Goal: Find specific page/section: Find specific page/section

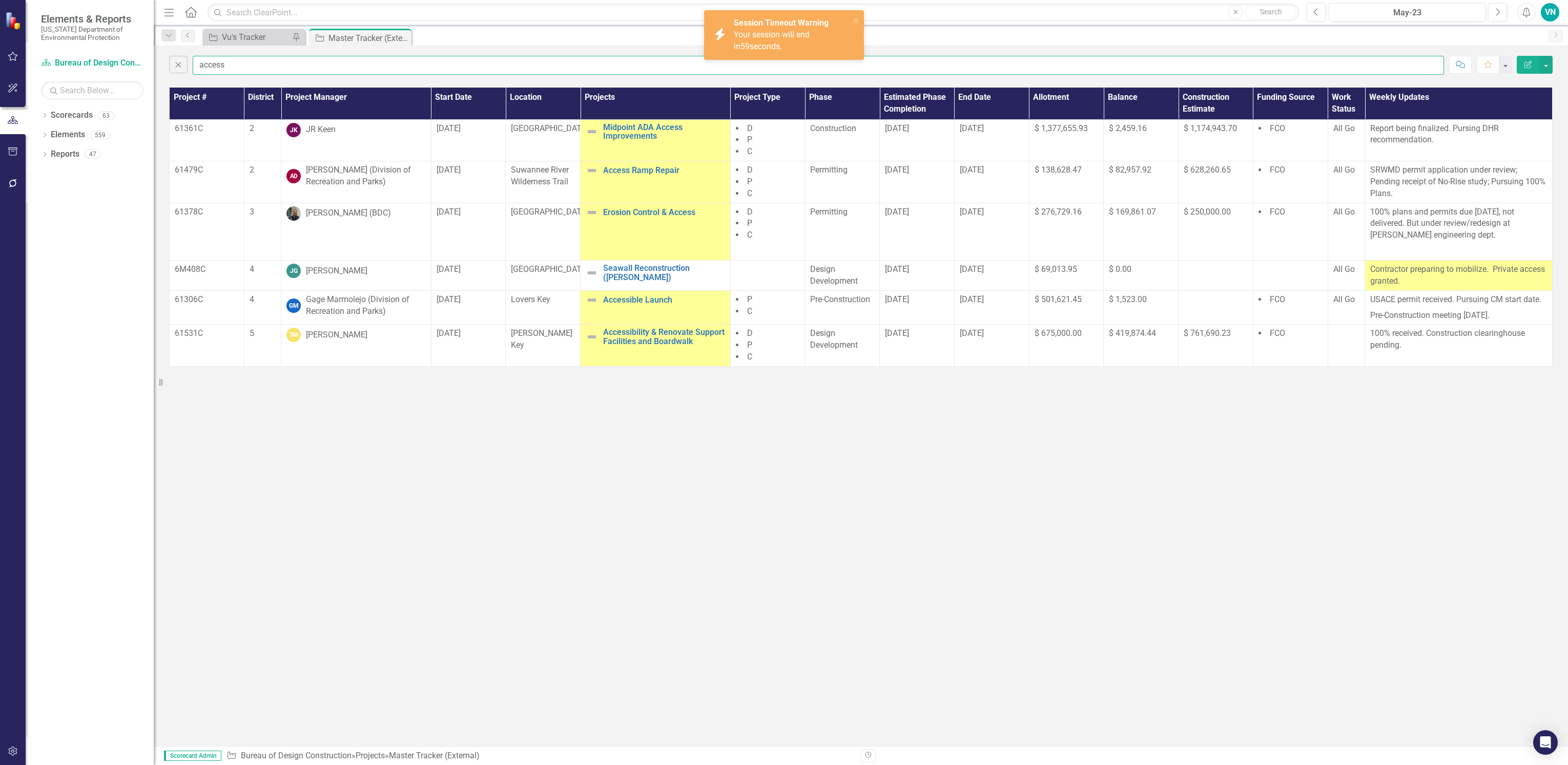
click at [291, 67] on input "access" at bounding box center [818, 64] width 1251 height 19
drag, startPoint x: 191, startPoint y: 56, endPoint x: 139, endPoint y: 58, distance: 52.0
click at [139, 58] on div "Elements & Reports [US_STATE] Department of Environmental Protection Scorecard …" at bounding box center [784, 382] width 1568 height 765
type input "garland"
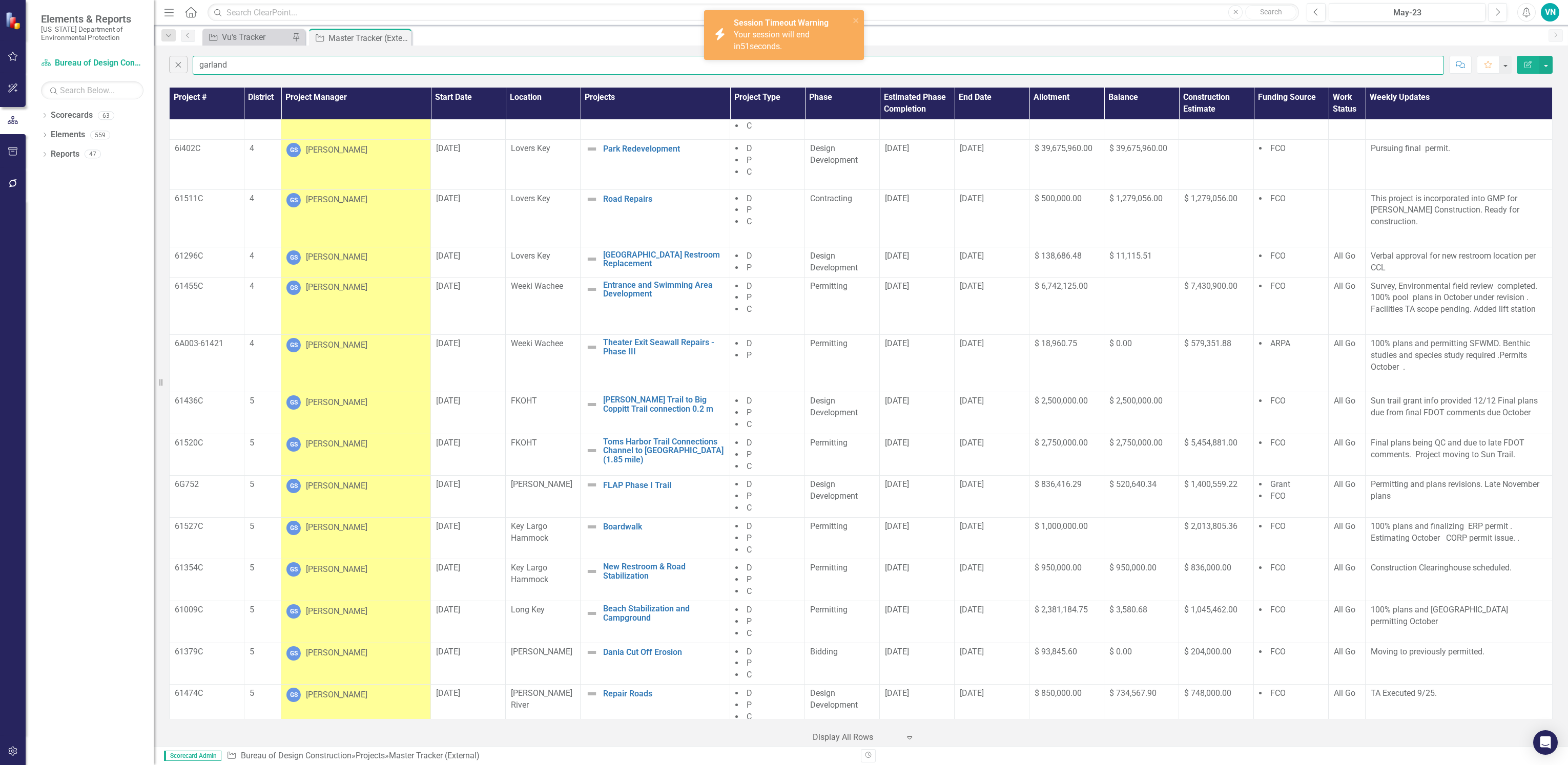
scroll to position [615, 0]
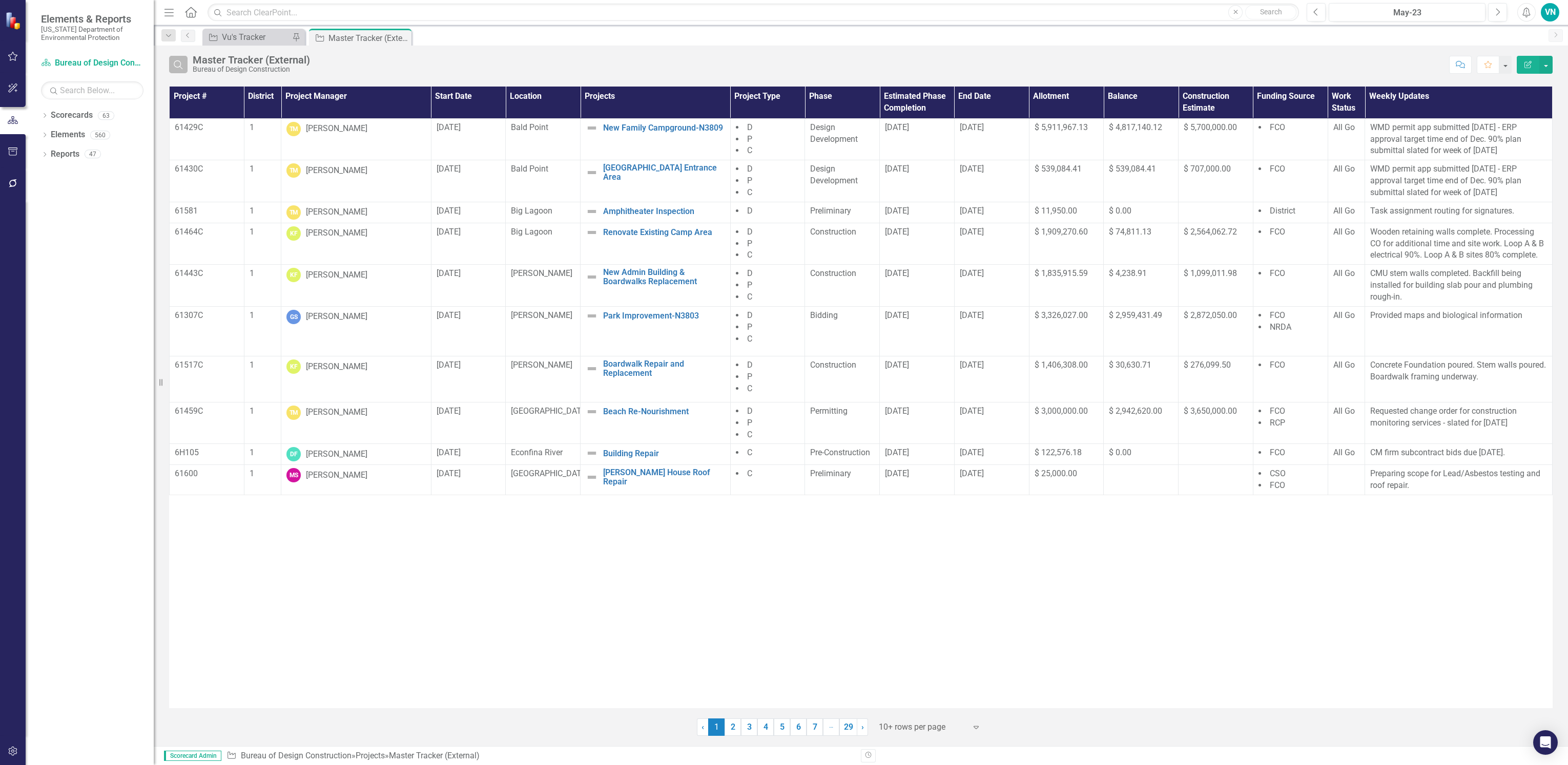
click at [184, 65] on button "Search" at bounding box center [178, 64] width 19 height 18
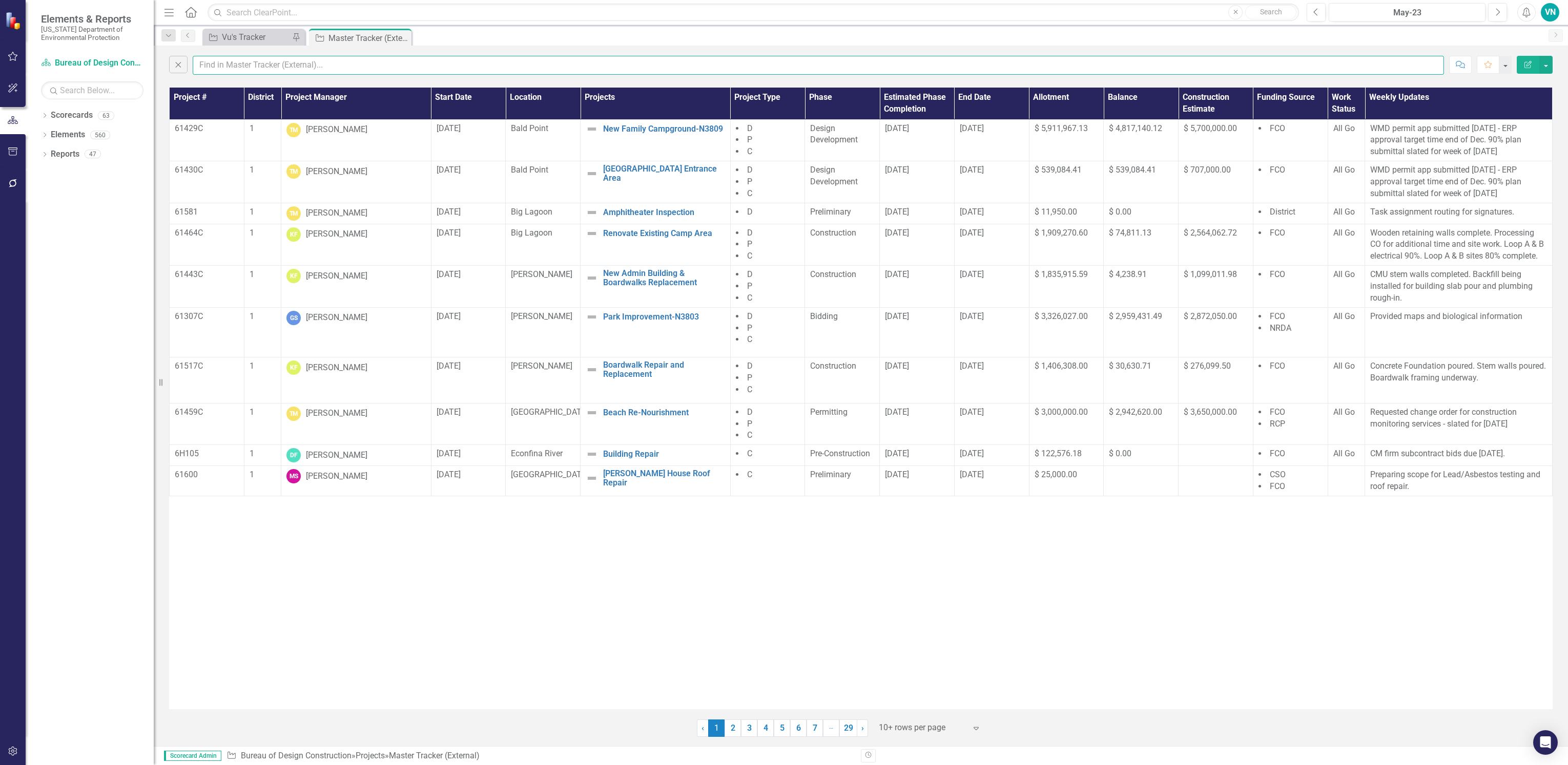
drag, startPoint x: 191, startPoint y: 65, endPoint x: 209, endPoint y: 64, distance: 18.0
click at [209, 64] on input "text" at bounding box center [818, 64] width 1251 height 19
type input "garland"
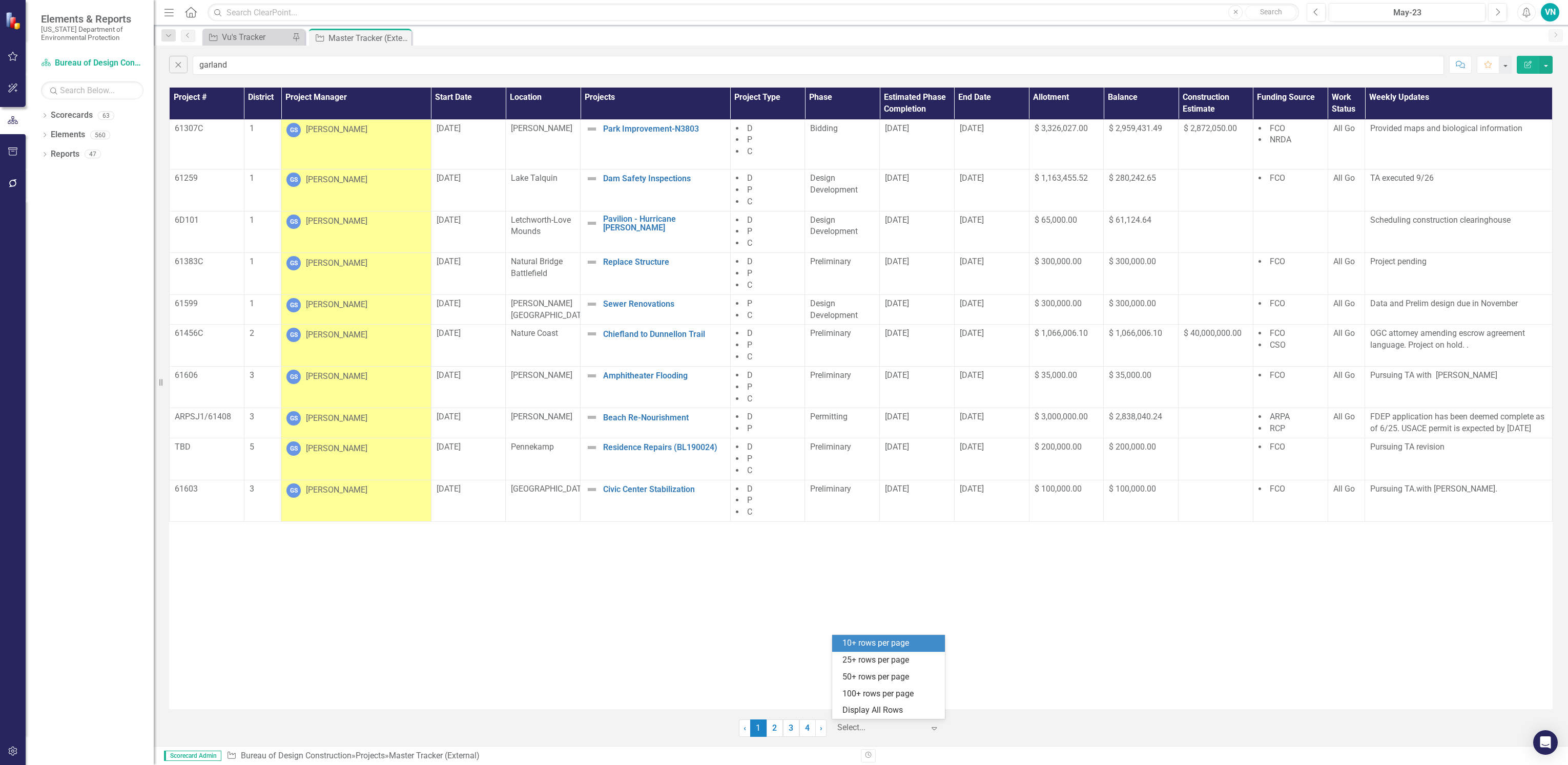
click at [862, 736] on div "Select..." at bounding box center [881, 728] width 98 height 18
click at [869, 708] on div "Display All Rows" at bounding box center [890, 711] width 97 height 12
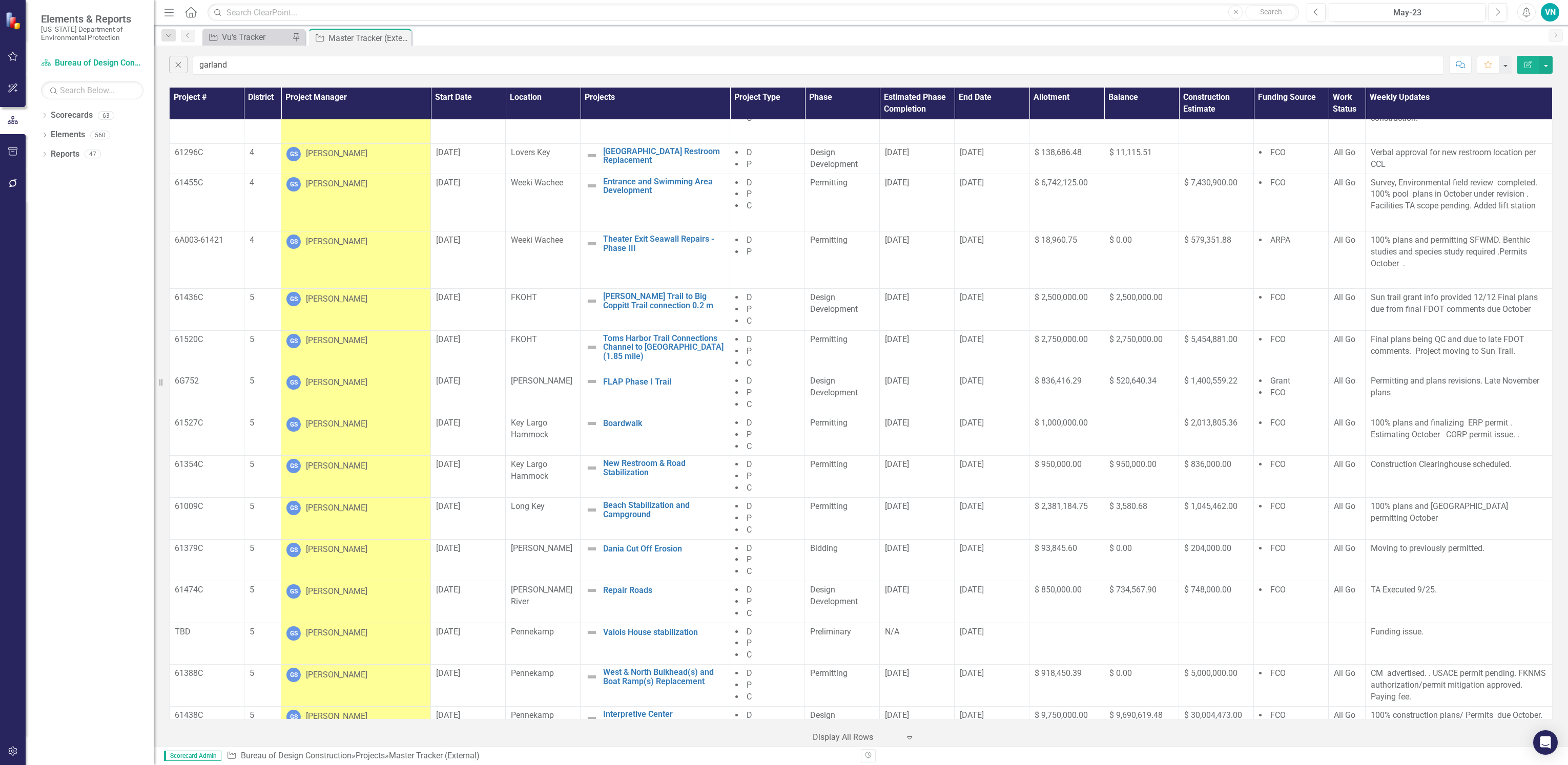
scroll to position [768, 0]
